Goal: Information Seeking & Learning: Compare options

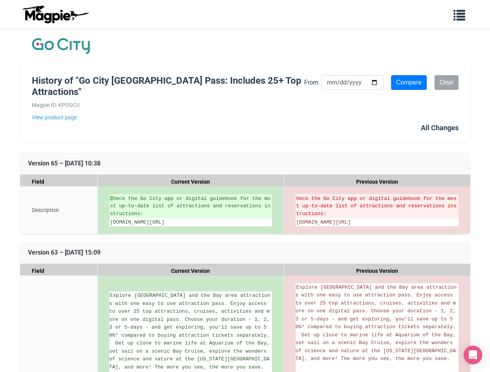
click at [245, 187] on div "C heck the Go City app or digital guidebook for the most up-to-date list of att…" at bounding box center [191, 211] width 186 height 48
click at [409, 83] on input "Compare" at bounding box center [409, 82] width 36 height 15
click at [276, 194] on icon at bounding box center [276, 193] width 7 height 7
click at [463, 194] on icon at bounding box center [462, 193] width 7 height 7
click at [276, 287] on icon at bounding box center [276, 283] width 7 height 7
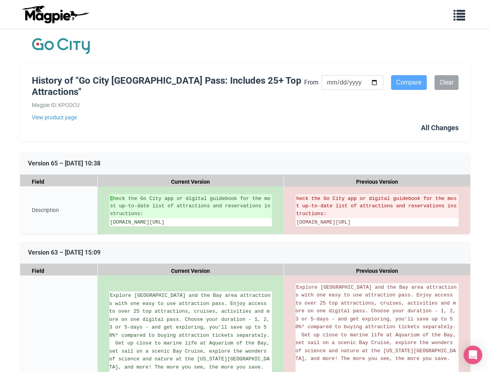
click at [463, 287] on icon at bounding box center [462, 283] width 7 height 7
click at [473, 355] on icon "Open Intercom Messenger" at bounding box center [473, 355] width 8 height 9
